Goal: Task Accomplishment & Management: Use online tool/utility

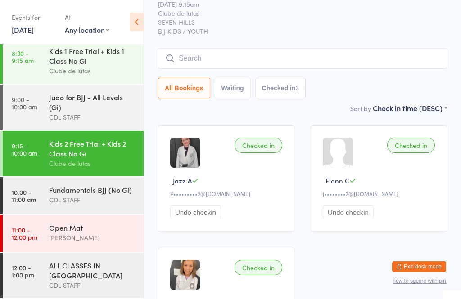
scroll to position [13, 0]
click at [45, 198] on link "10:00 - 11:00 am Fundamentals BJJ (No Gi) CDL STAFF" at bounding box center [73, 195] width 141 height 37
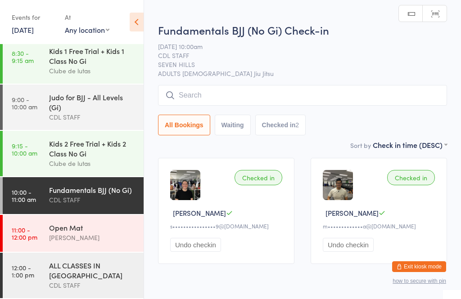
click at [217, 94] on input "search" at bounding box center [302, 95] width 289 height 21
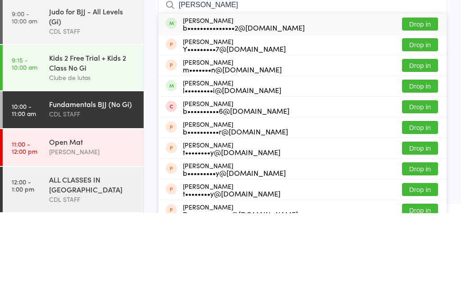
type input "[PERSON_NAME]"
click at [419, 104] on button "Drop in" at bounding box center [420, 110] width 36 height 13
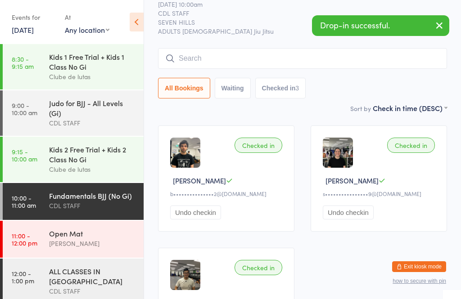
click at [22, 25] on link "[DATE]" at bounding box center [23, 30] width 22 height 10
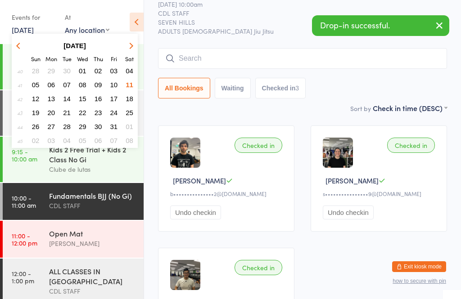
click at [95, 86] on span "09" at bounding box center [99, 85] width 8 height 8
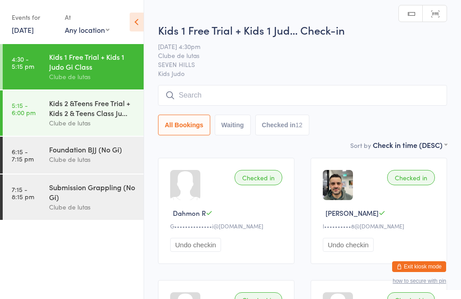
click at [58, 162] on div "Clube de lutas" at bounding box center [92, 159] width 87 height 10
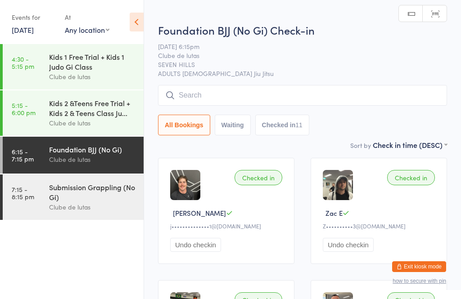
click at [193, 93] on input "search" at bounding box center [302, 95] width 289 height 21
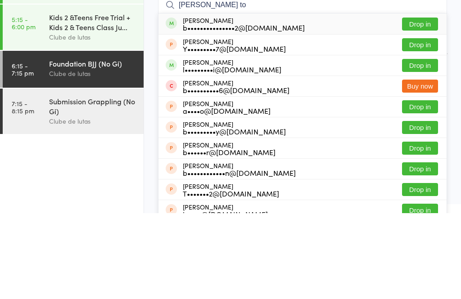
type input "[PERSON_NAME] to"
click at [413, 104] on button "Drop in" at bounding box center [420, 110] width 36 height 13
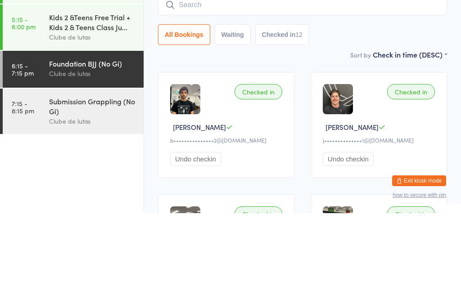
scroll to position [86, 0]
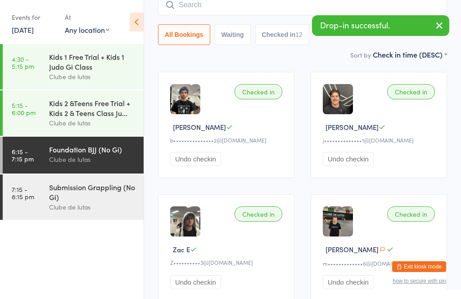
click at [38, 203] on link "7:15 - 8:15 pm Submission Grappling (No Gi) Clube de lutas" at bounding box center [73, 197] width 141 height 45
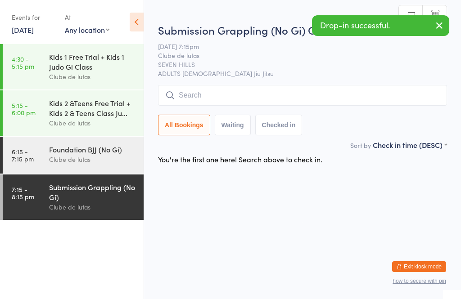
click at [26, 26] on link "[DATE]" at bounding box center [23, 30] width 22 height 10
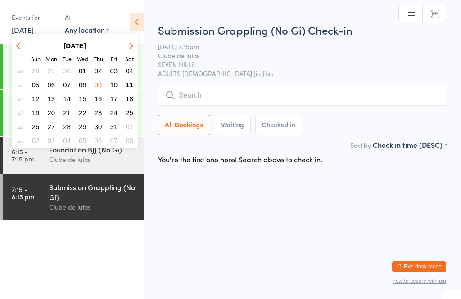
click at [128, 84] on span "11" at bounding box center [130, 85] width 8 height 8
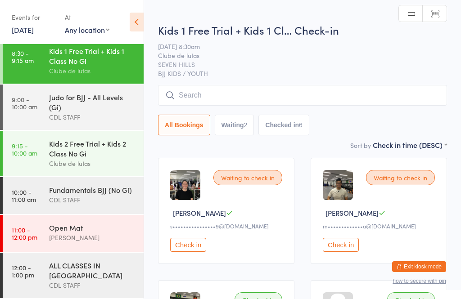
scroll to position [13, 0]
click at [45, 190] on link "10:00 - 11:00 am Fundamentals BJJ (No Gi) CDL STAFF" at bounding box center [73, 195] width 141 height 37
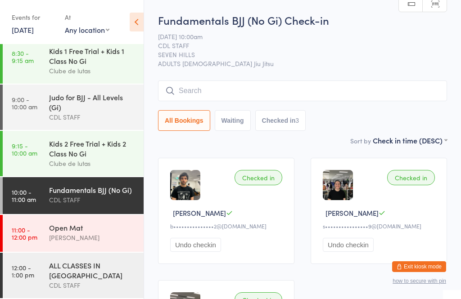
click at [277, 87] on input "search" at bounding box center [302, 91] width 289 height 21
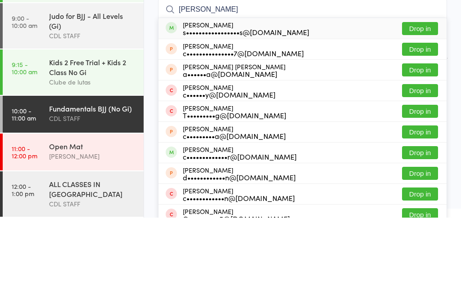
type input "[PERSON_NAME]"
click at [430, 100] on div "[PERSON_NAME] s•••••••••••••••••s@[DOMAIN_NAME] Drop in" at bounding box center [303, 110] width 288 height 21
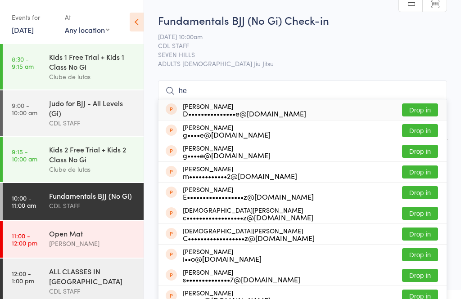
type input "h"
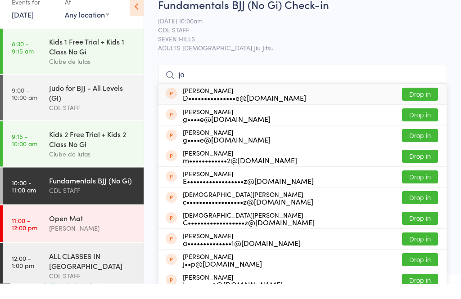
type input "j"
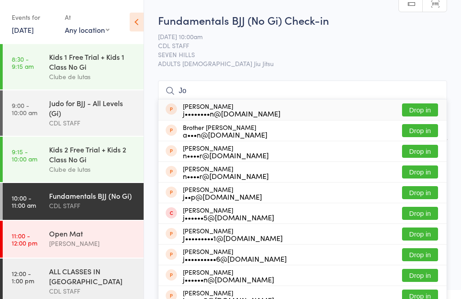
type input "J"
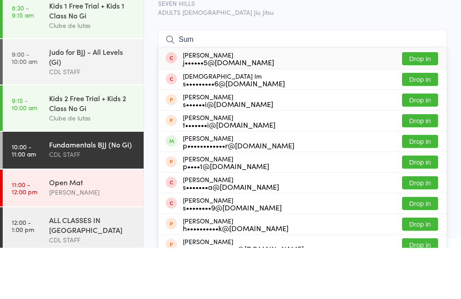
type input "Sum"
click at [431, 186] on button "Drop in" at bounding box center [420, 192] width 36 height 13
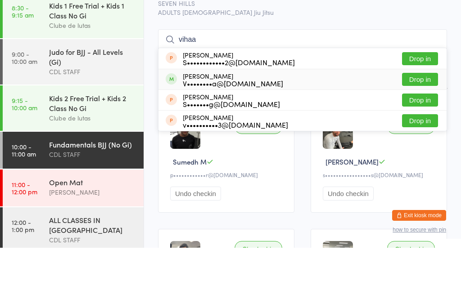
type input "vihaa"
click at [425, 121] on div "[PERSON_NAME] V••••••••a@[DOMAIN_NAME] Drop in" at bounding box center [303, 131] width 288 height 20
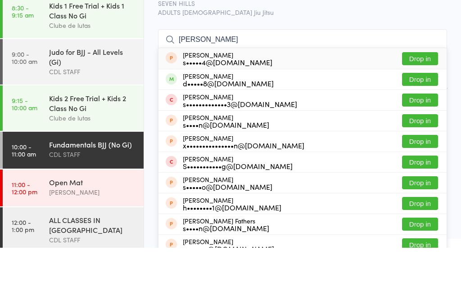
type input "[PERSON_NAME]"
click at [421, 124] on button "Drop in" at bounding box center [420, 130] width 36 height 13
